Goal: Navigation & Orientation: Find specific page/section

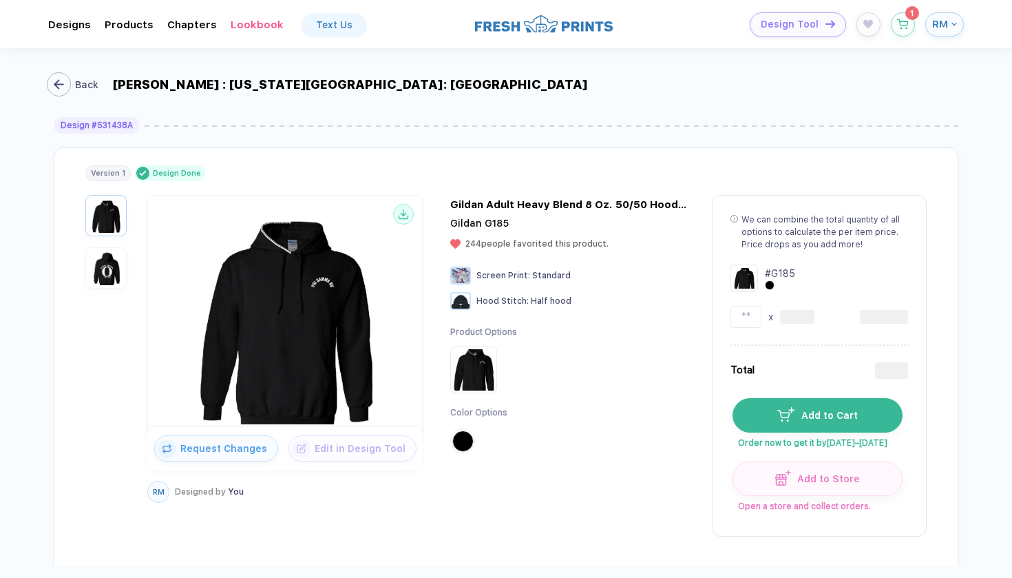
click at [68, 85] on div "button" at bounding box center [59, 84] width 24 height 24
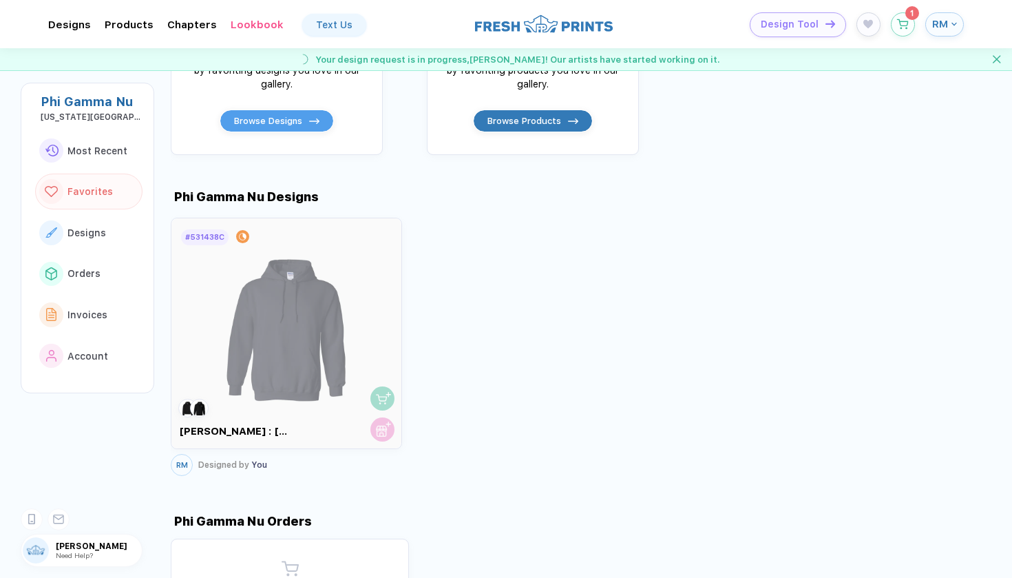
scroll to position [300, 0]
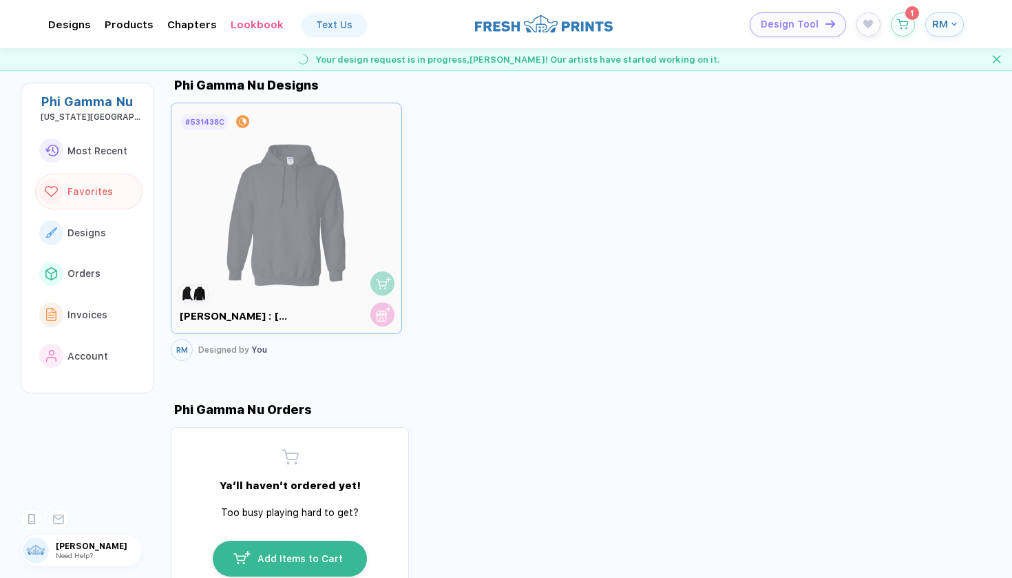
click at [251, 183] on div at bounding box center [287, 218] width 230 height 230
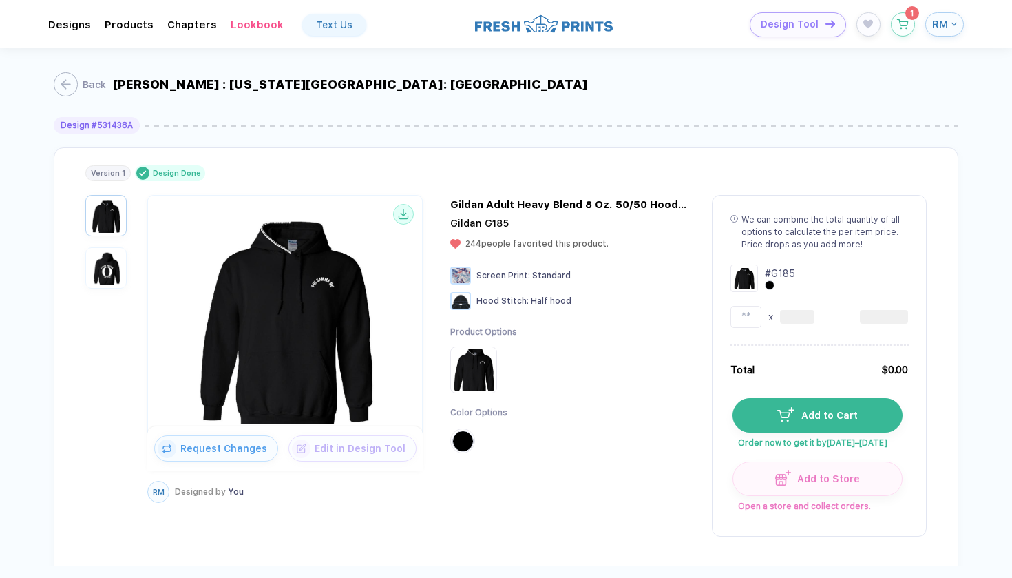
click at [108, 272] on img "button" at bounding box center [106, 268] width 34 height 34
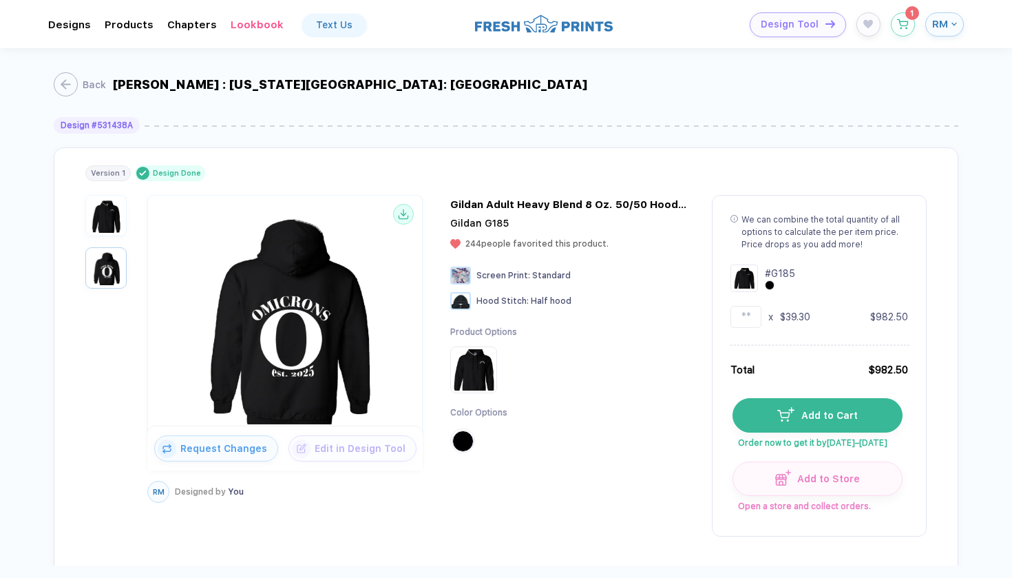
click at [101, 234] on button "button" at bounding box center [105, 215] width 41 height 41
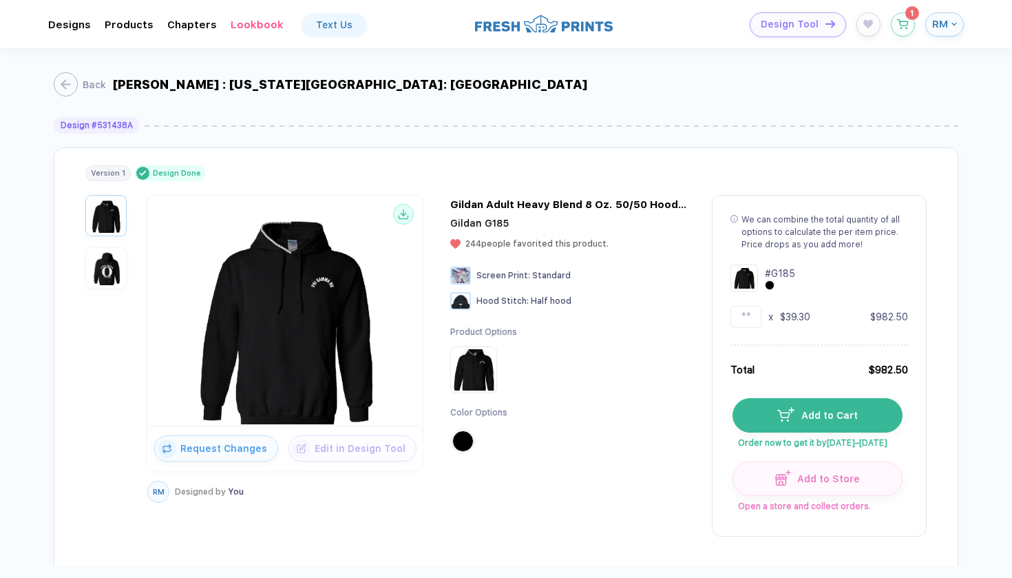
click at [101, 260] on img "button" at bounding box center [106, 268] width 34 height 34
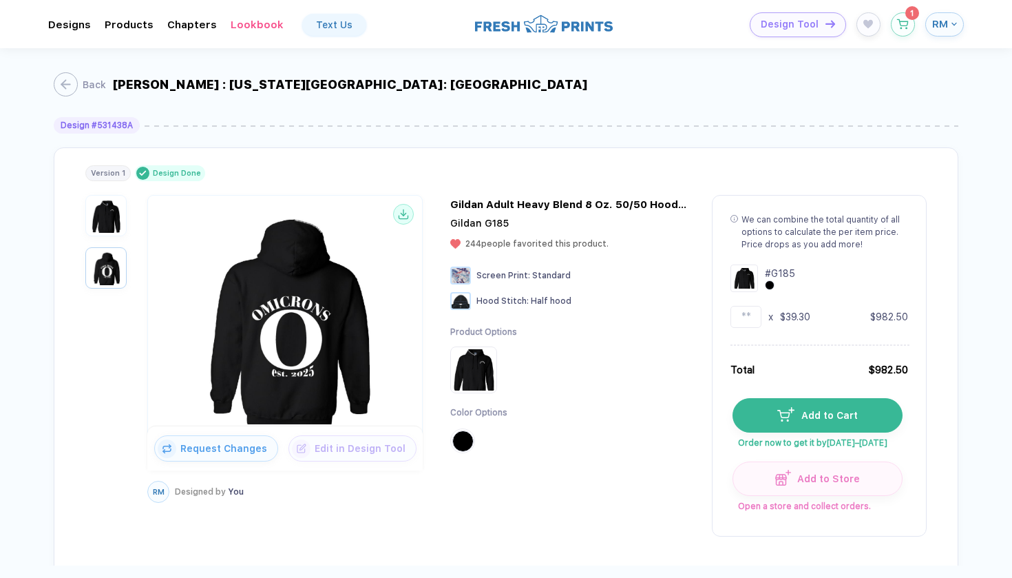
click at [101, 227] on img "button" at bounding box center [106, 215] width 34 height 34
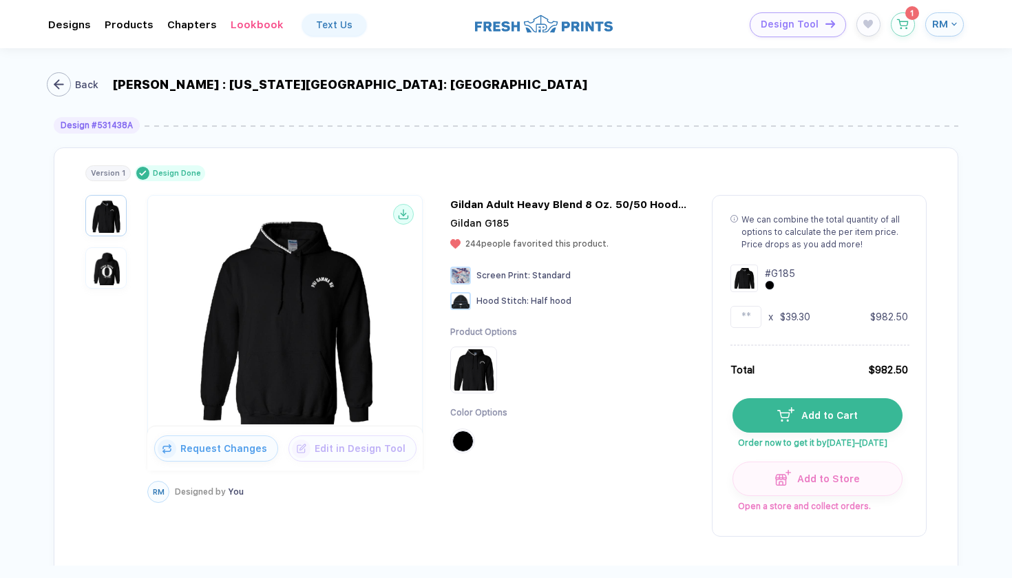
click at [63, 82] on icon "button" at bounding box center [59, 84] width 10 height 10
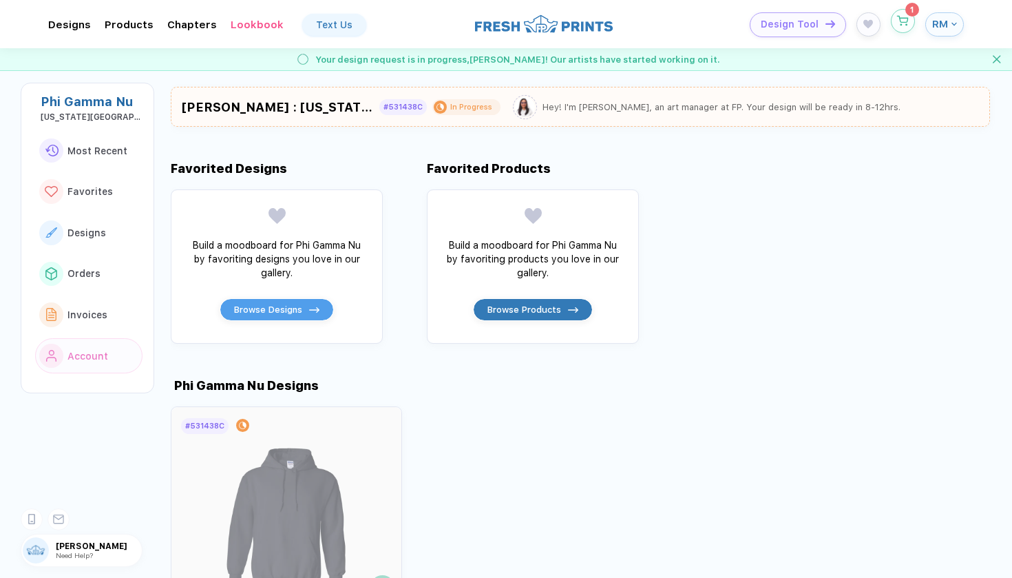
click at [902, 21] on icon "button" at bounding box center [903, 21] width 12 height 10
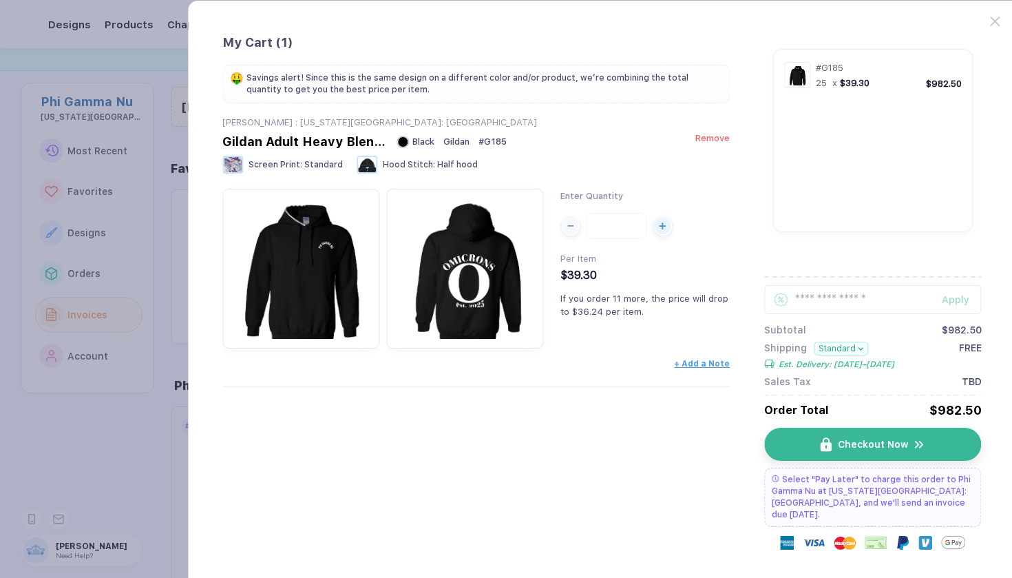
click at [720, 137] on span "Remove" at bounding box center [713, 138] width 34 height 10
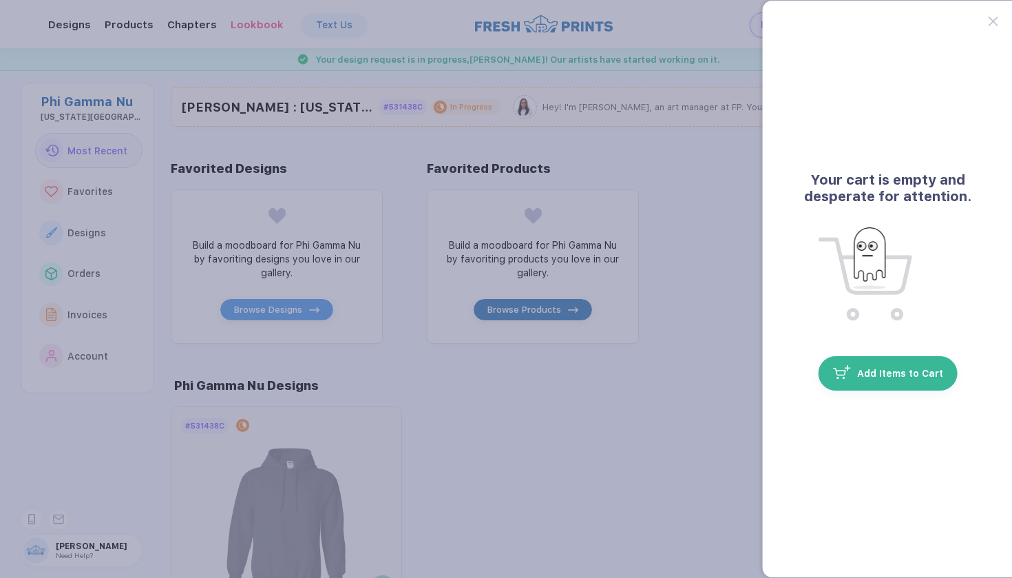
click at [687, 74] on button "button" at bounding box center [506, 289] width 1012 height 578
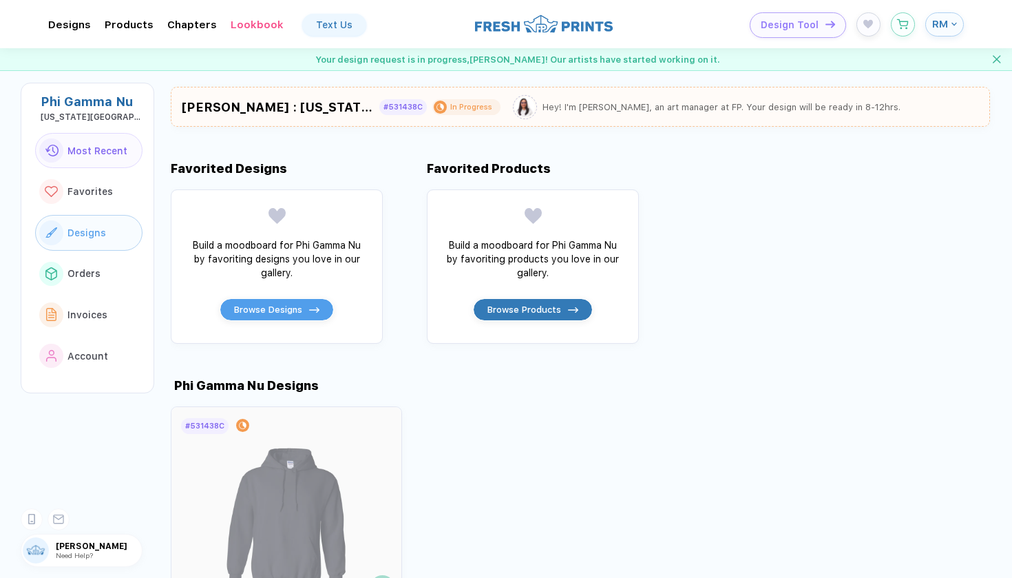
click at [72, 237] on button "Designs" at bounding box center [88, 233] width 107 height 36
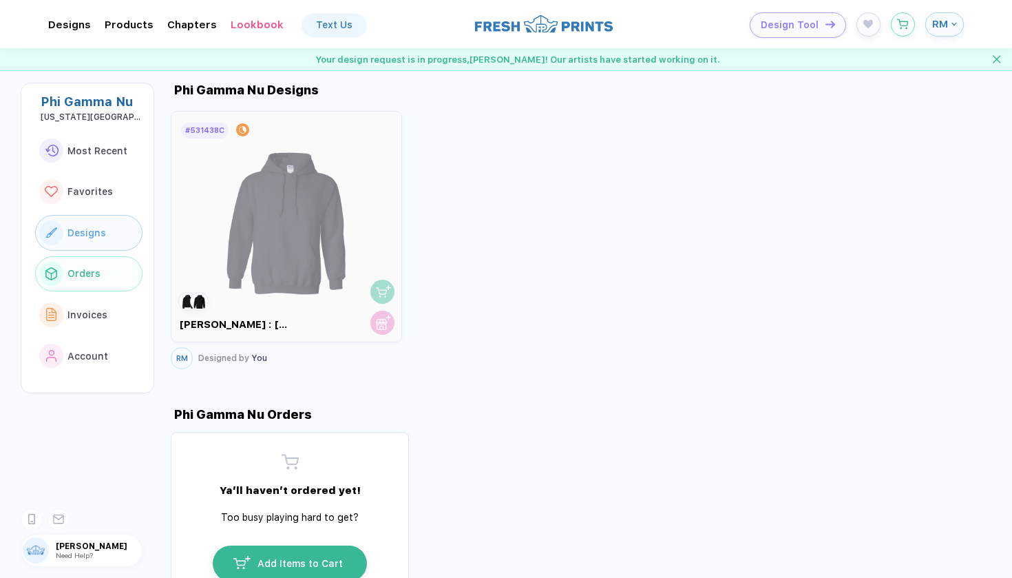
click at [73, 268] on span "Orders" at bounding box center [83, 273] width 33 height 11
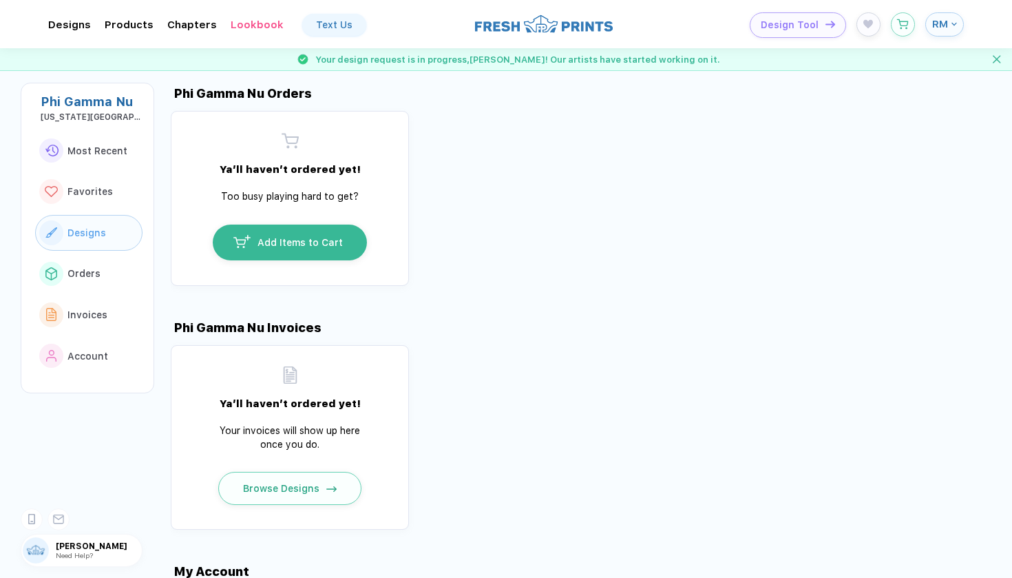
scroll to position [619, 0]
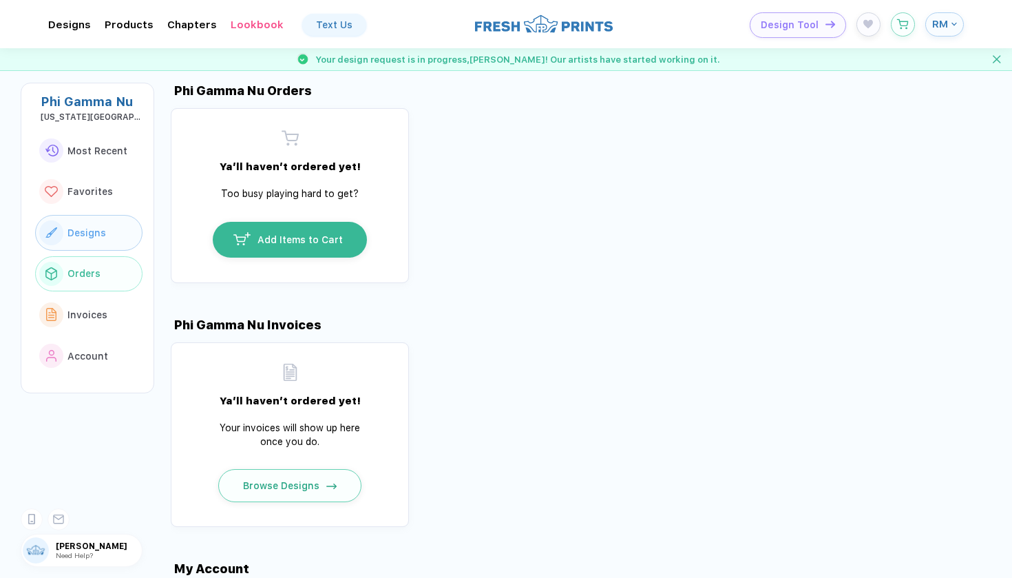
click at [83, 237] on button "Designs" at bounding box center [88, 233] width 107 height 36
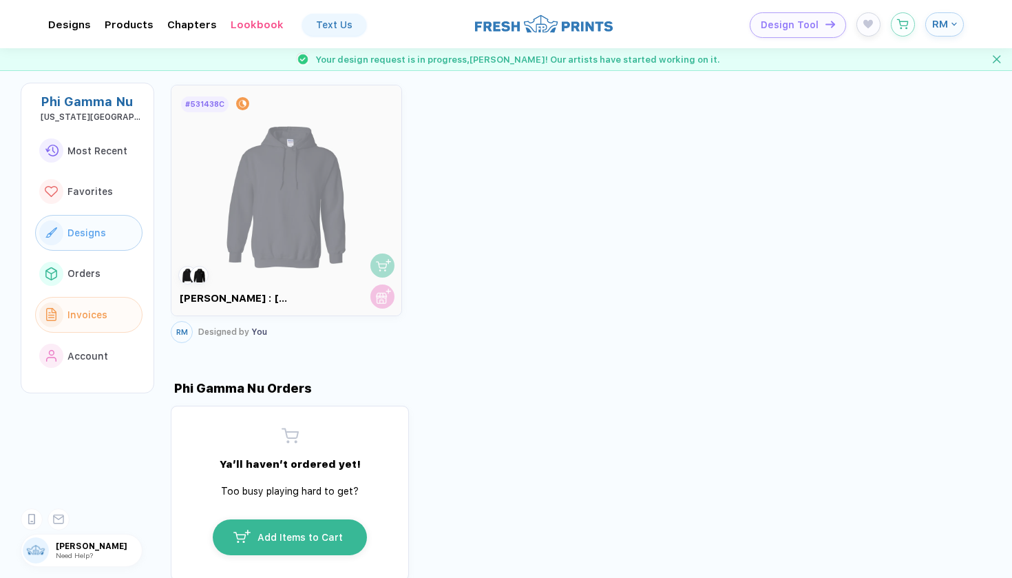
click at [85, 309] on span "Invoices" at bounding box center [87, 314] width 40 height 11
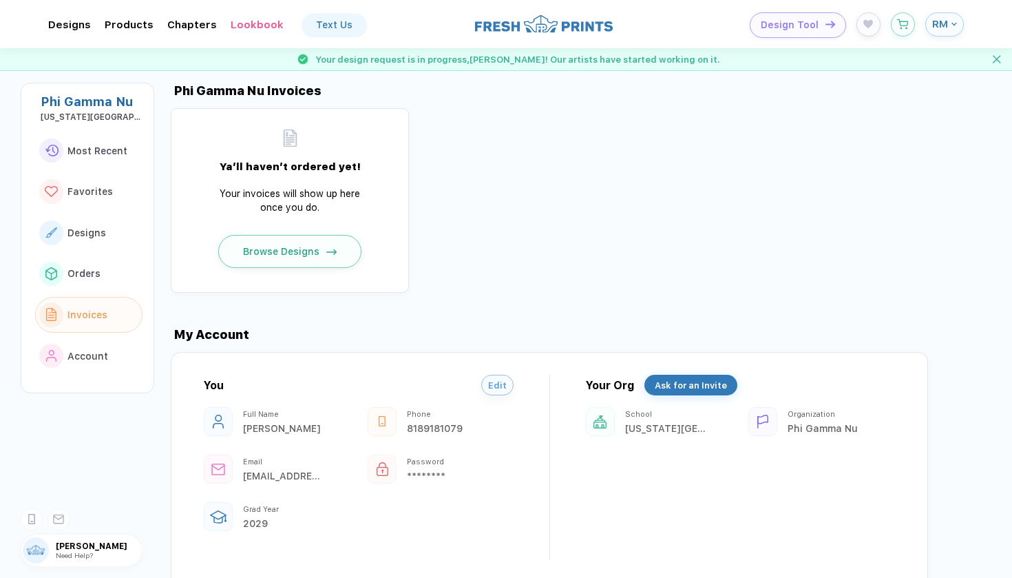
scroll to position [0, 0]
click at [90, 156] on button "Most Recent" at bounding box center [88, 151] width 107 height 36
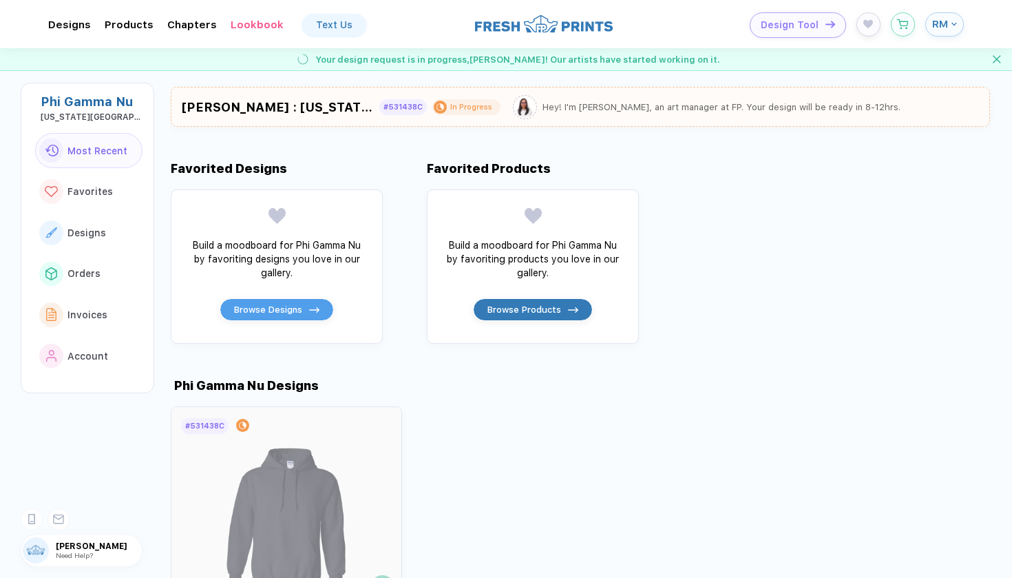
click at [526, 105] on img at bounding box center [525, 107] width 20 height 20
click at [456, 106] on div "In Progress" at bounding box center [471, 107] width 42 height 10
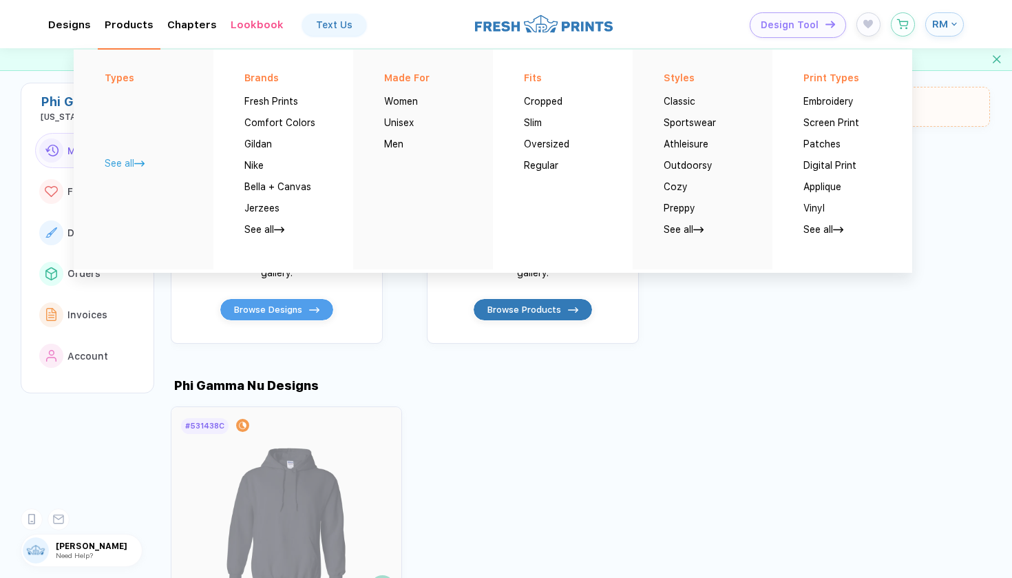
click at [141, 158] on link "See all" at bounding box center [125, 163] width 40 height 11
